Goal: Transaction & Acquisition: Purchase product/service

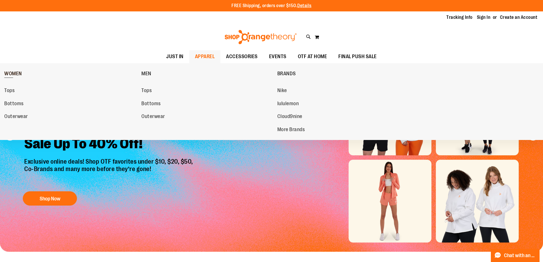
click at [17, 72] on span "WOMEN" at bounding box center [13, 74] width 18 height 7
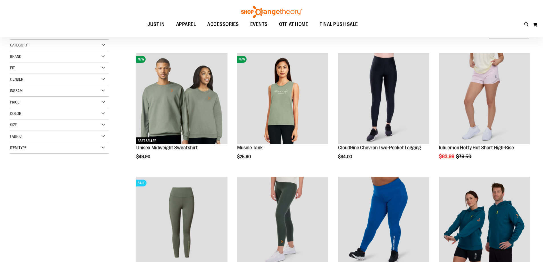
scroll to position [22, 0]
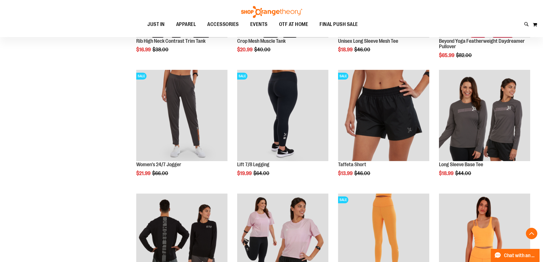
scroll to position [365, 0]
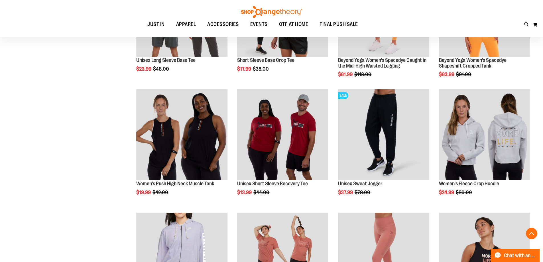
scroll to position [593, 0]
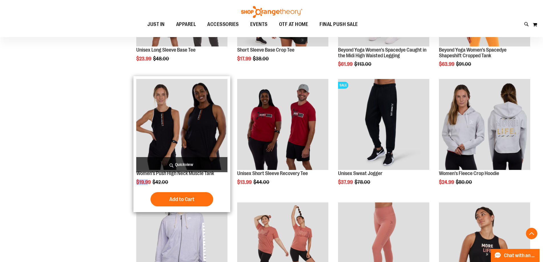
drag, startPoint x: 138, startPoint y: 181, endPoint x: 149, endPoint y: 182, distance: 11.2
click at [149, 182] on span "$19.99" at bounding box center [143, 182] width 15 height 6
click at [173, 115] on img "product" at bounding box center [181, 124] width 91 height 91
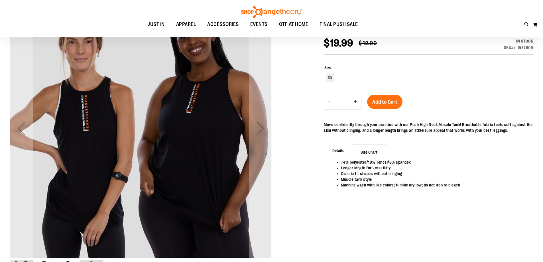
scroll to position [85, 0]
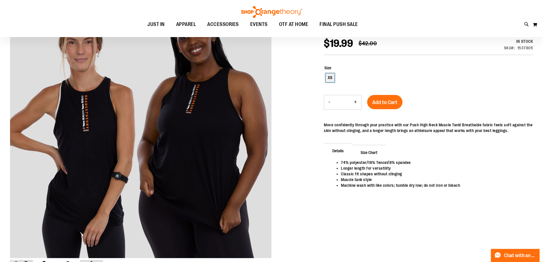
click at [330, 79] on div "XS" at bounding box center [330, 78] width 9 height 9
type input "***"
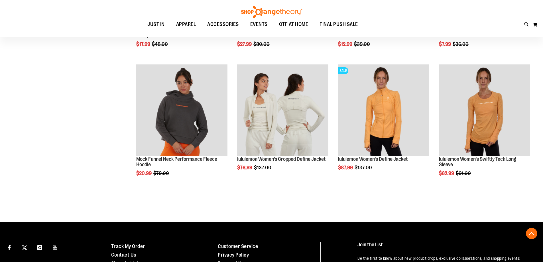
scroll to position [250, 0]
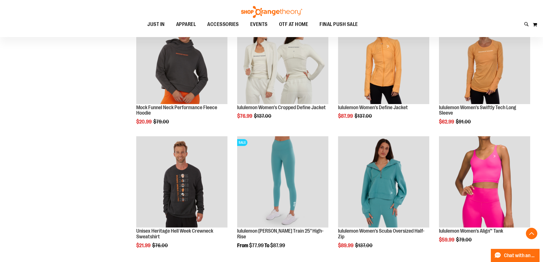
scroll to position [285, 0]
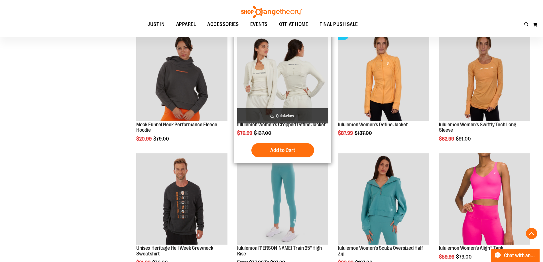
click at [303, 83] on img "product" at bounding box center [282, 75] width 91 height 91
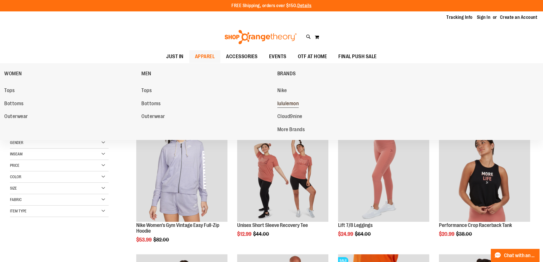
click at [298, 102] on span "lululemon" at bounding box center [289, 104] width 22 height 7
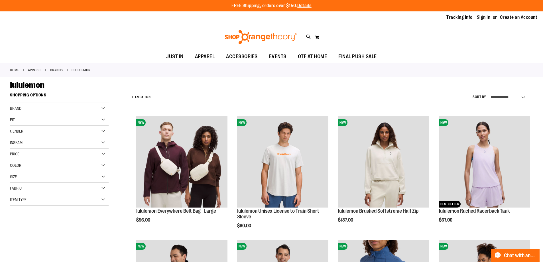
click at [30, 118] on div "Fit" at bounding box center [59, 119] width 99 height 11
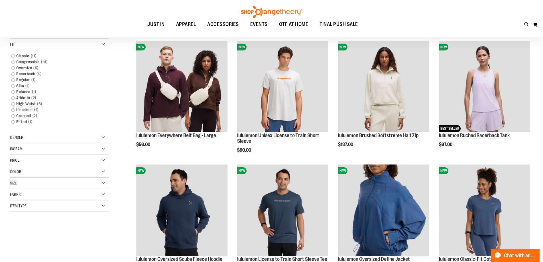
scroll to position [85, 0]
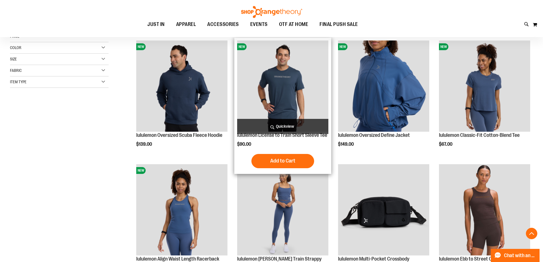
scroll to position [342, 0]
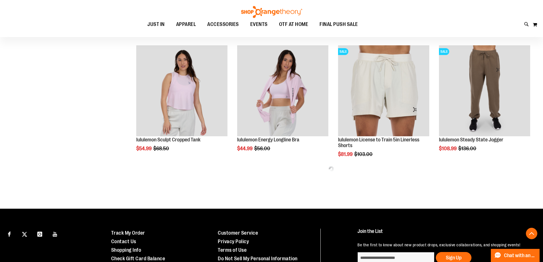
scroll to position [743, 0]
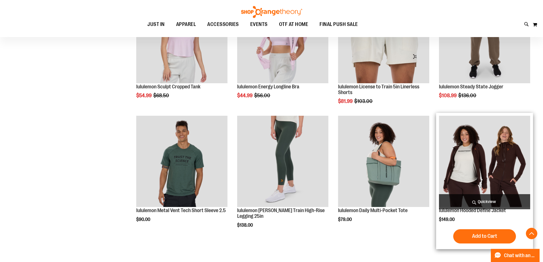
click at [498, 189] on img "product" at bounding box center [484, 161] width 91 height 91
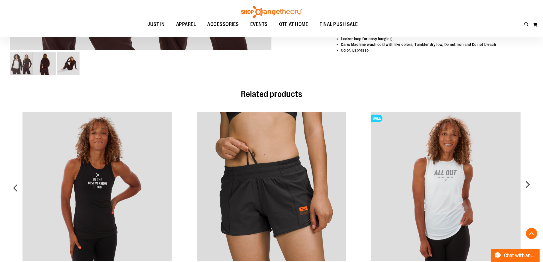
scroll to position [199, 0]
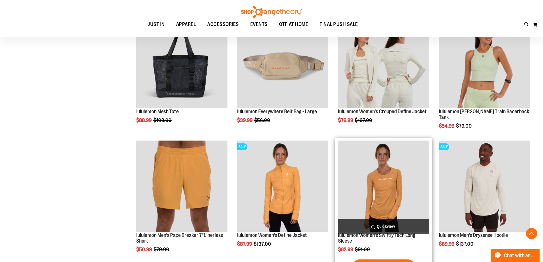
scroll to position [627, 0]
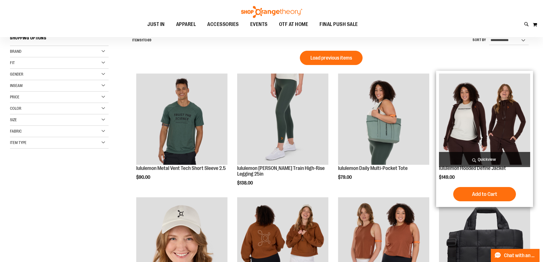
scroll to position [85, 0]
